Goal: Task Accomplishment & Management: Use online tool/utility

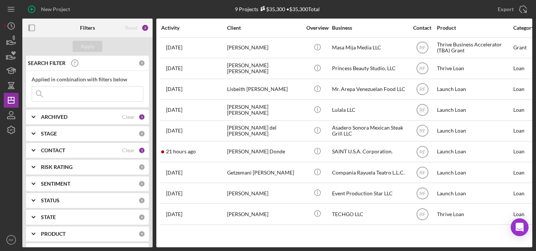
click at [68, 151] on div "CONTACT" at bounding box center [81, 151] width 81 height 6
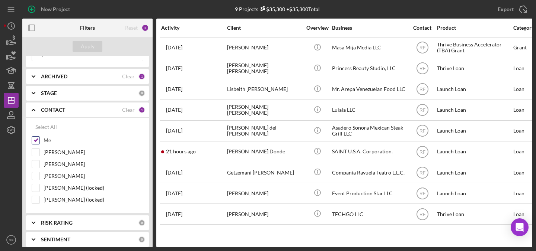
scroll to position [44, 0]
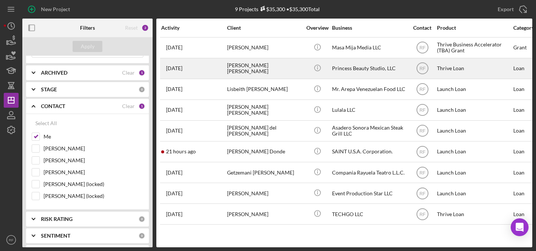
click at [281, 68] on div "[PERSON_NAME] [PERSON_NAME]" at bounding box center [264, 69] width 74 height 20
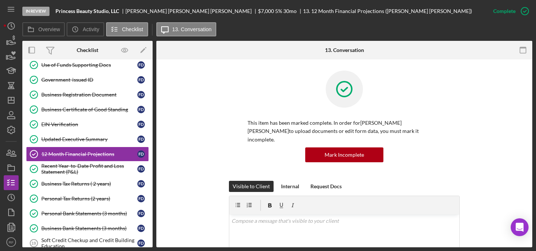
scroll to position [53, 0]
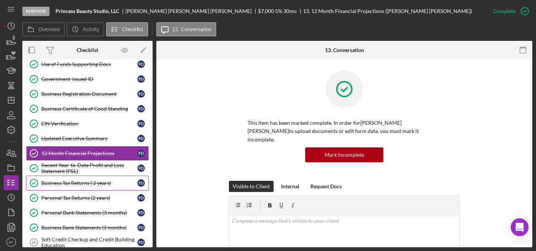
click at [73, 183] on div "Business Tax Returns ( 2 years)" at bounding box center [89, 183] width 96 height 6
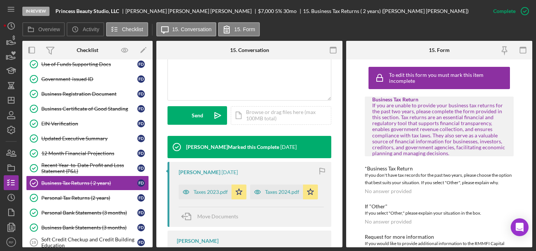
scroll to position [221, 0]
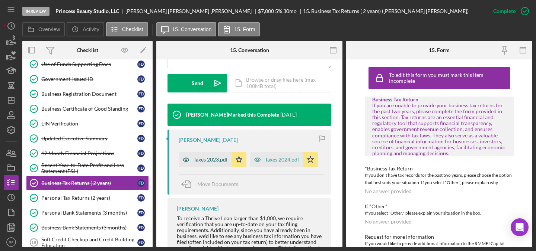
click at [209, 161] on div "Taxes 2023.pdf" at bounding box center [210, 160] width 34 height 6
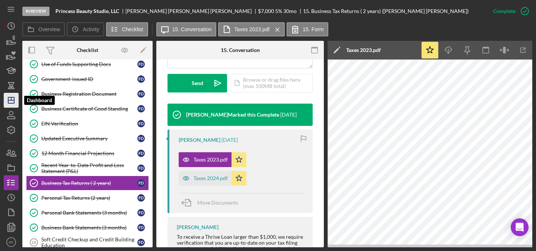
click at [14, 98] on polygon "button" at bounding box center [11, 100] width 6 height 6
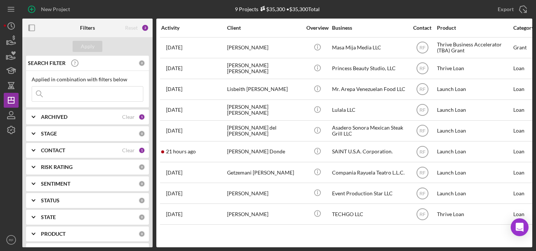
click at [61, 148] on b "CONTACT" at bounding box center [53, 151] width 24 height 6
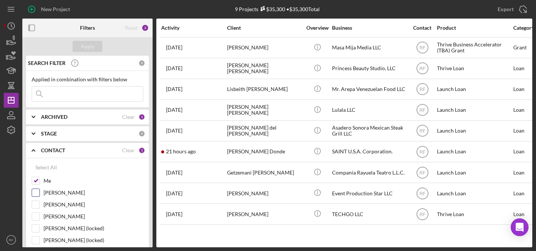
click at [37, 194] on input "[PERSON_NAME]" at bounding box center [35, 192] width 7 height 7
checkbox input "true"
click at [36, 179] on input "Me" at bounding box center [35, 180] width 7 height 7
checkbox input "false"
click at [93, 47] on div "Apply" at bounding box center [88, 46] width 14 height 11
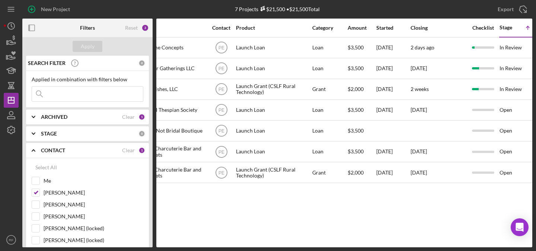
scroll to position [0, 237]
